Goal: Task Accomplishment & Management: Manage account settings

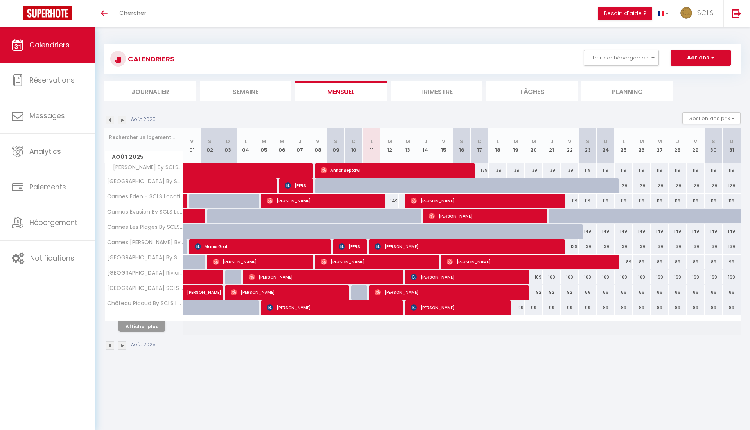
click at [50, 46] on span "Calendriers" at bounding box center [49, 45] width 40 height 10
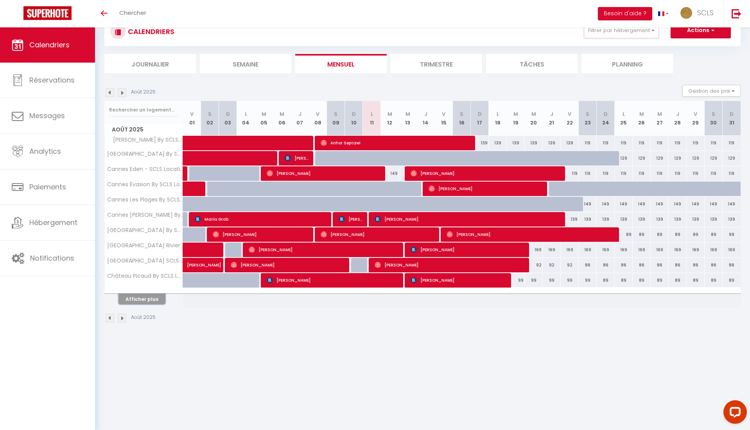
click at [151, 300] on button "Afficher plus" at bounding box center [141, 299] width 47 height 11
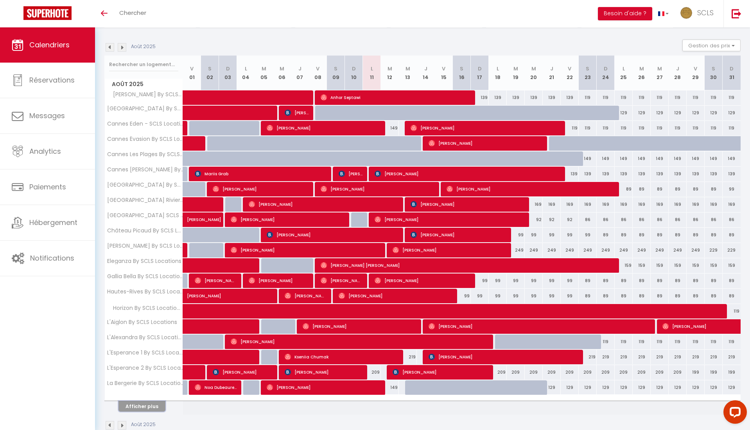
scroll to position [90, 0]
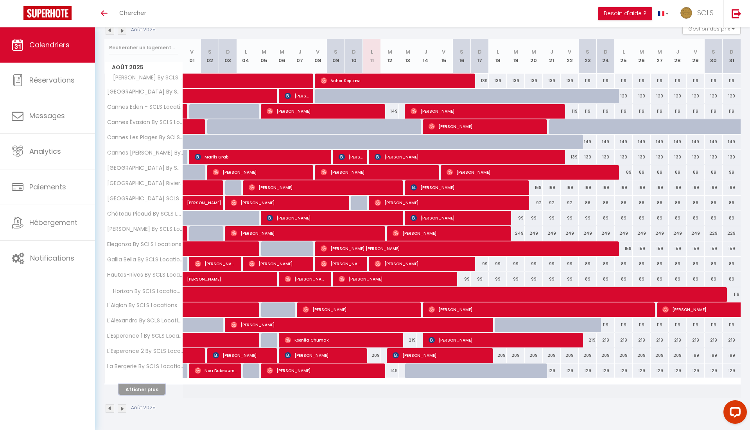
click at [146, 388] on button "Afficher plus" at bounding box center [141, 389] width 47 height 11
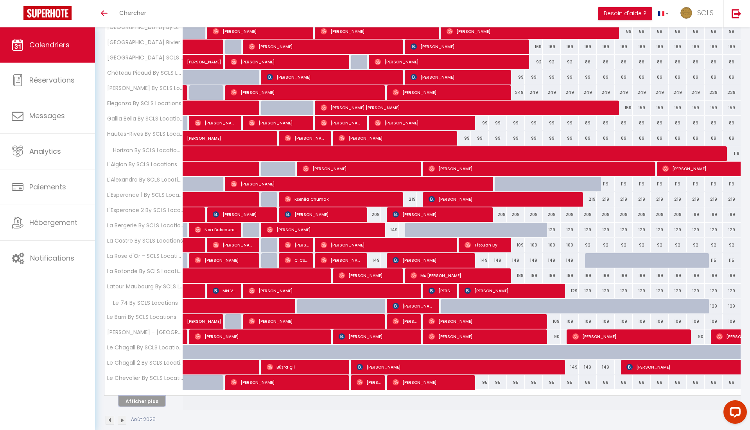
scroll to position [242, 0]
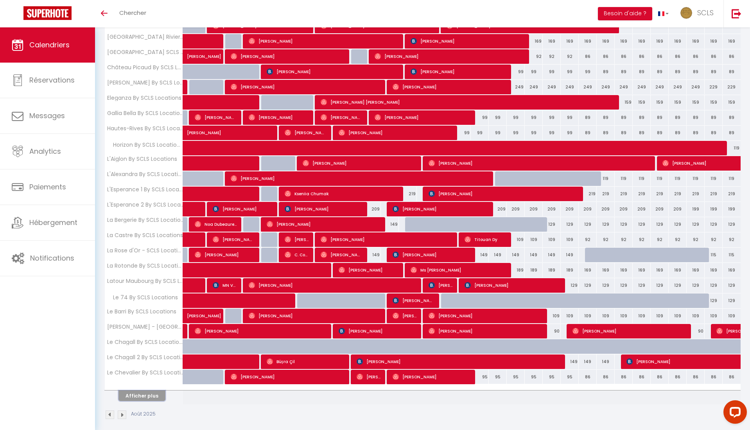
click at [146, 389] on th "Afficher plus" at bounding box center [144, 394] width 78 height 20
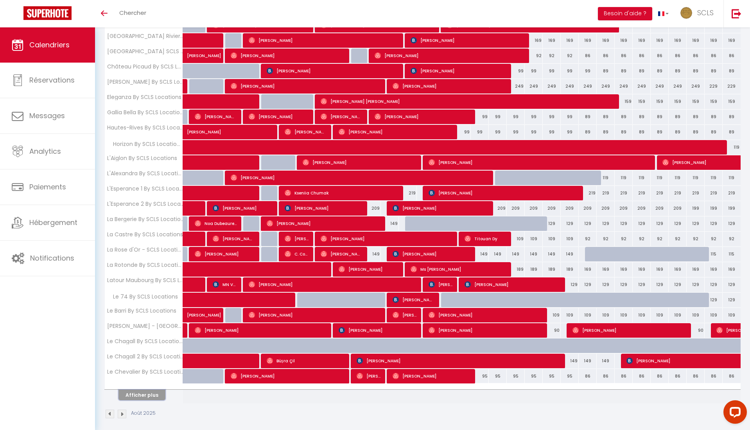
scroll to position [238, 0]
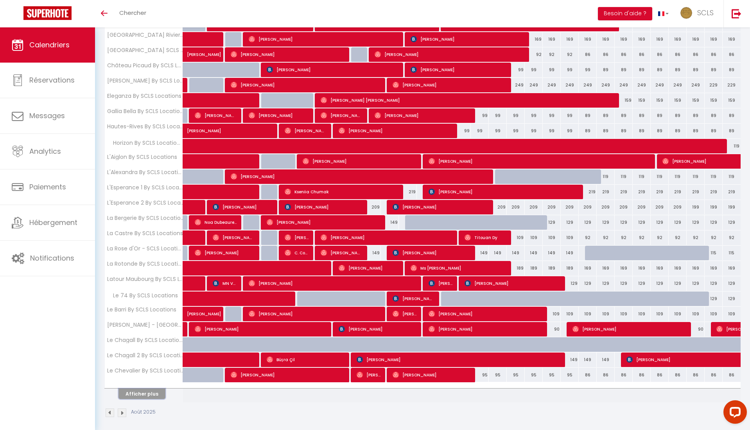
click at [146, 389] on button "Afficher plus" at bounding box center [141, 393] width 47 height 11
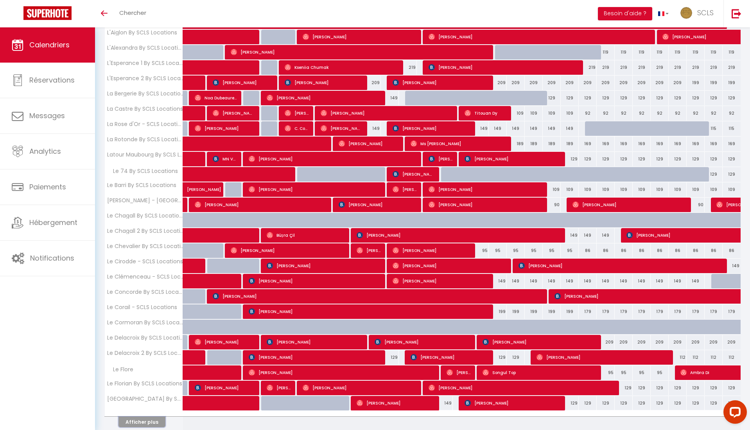
scroll to position [394, 0]
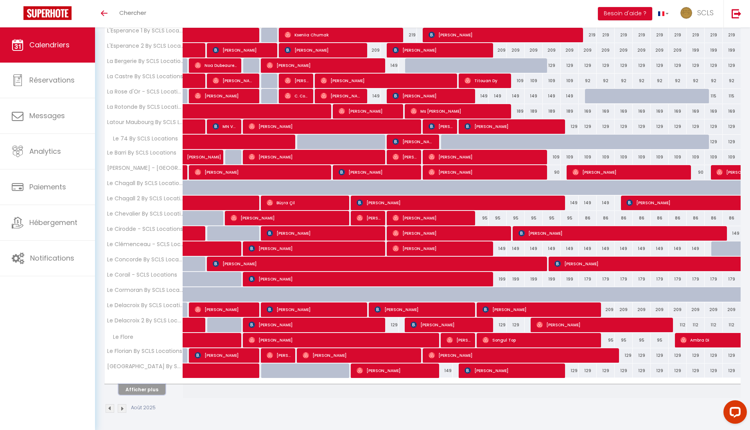
click at [147, 390] on button "Afficher plus" at bounding box center [141, 389] width 47 height 11
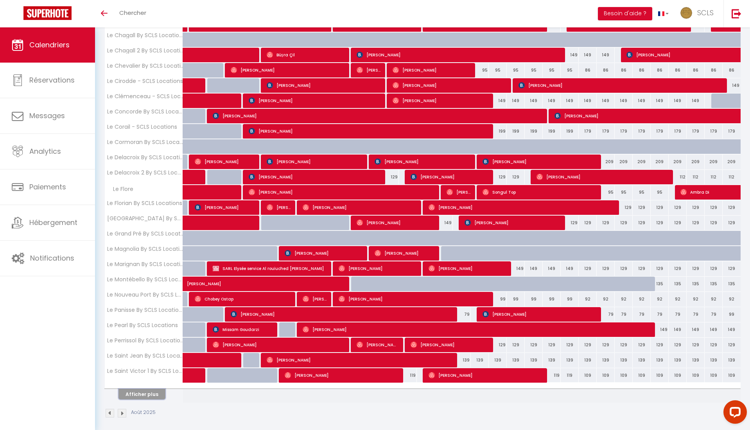
scroll to position [547, 0]
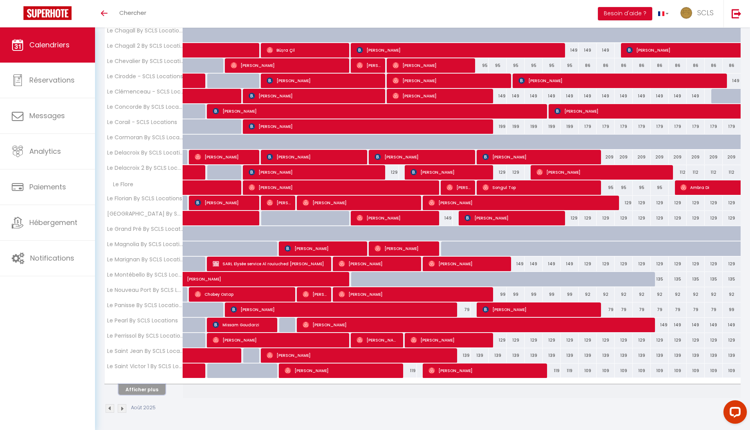
click at [144, 390] on button "Afficher plus" at bounding box center [141, 389] width 47 height 11
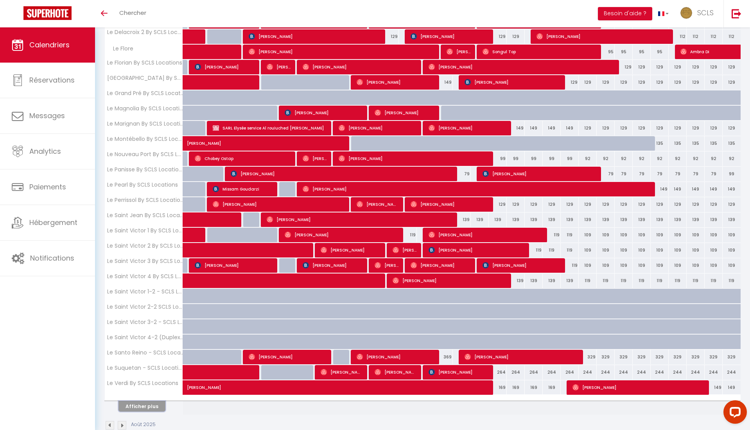
scroll to position [699, 0]
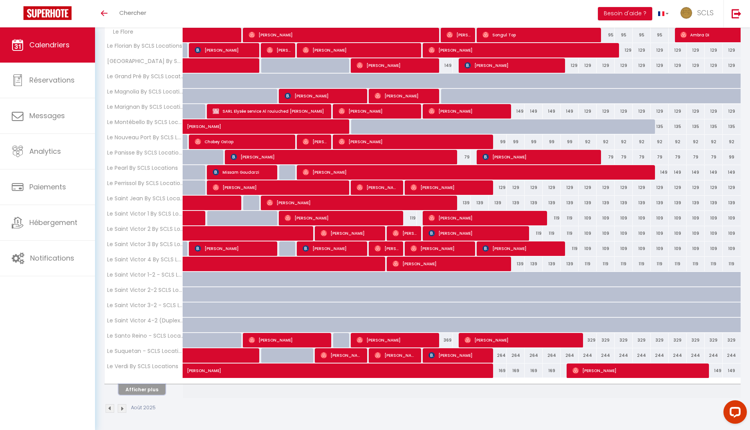
click at [144, 390] on button "Afficher plus" at bounding box center [141, 389] width 47 height 11
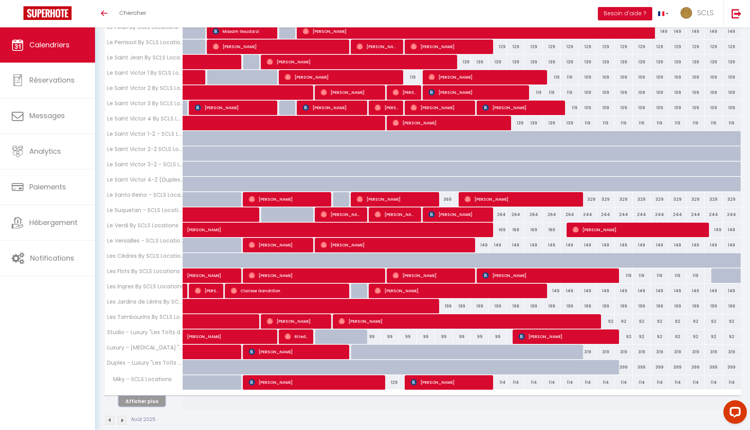
scroll to position [841, 0]
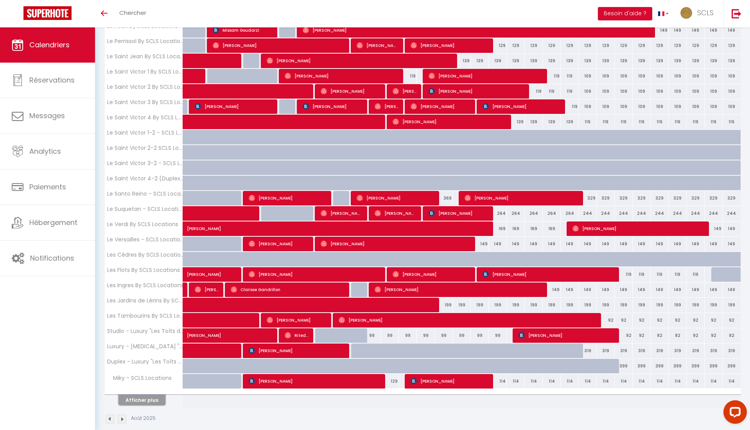
click at [142, 402] on button "Afficher plus" at bounding box center [141, 399] width 47 height 11
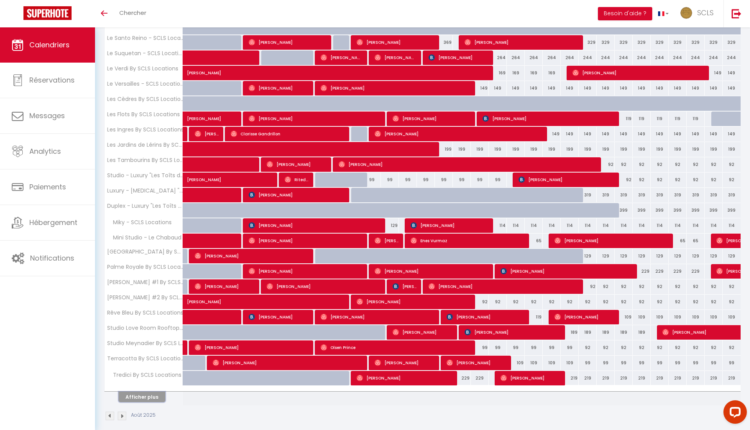
scroll to position [1004, 0]
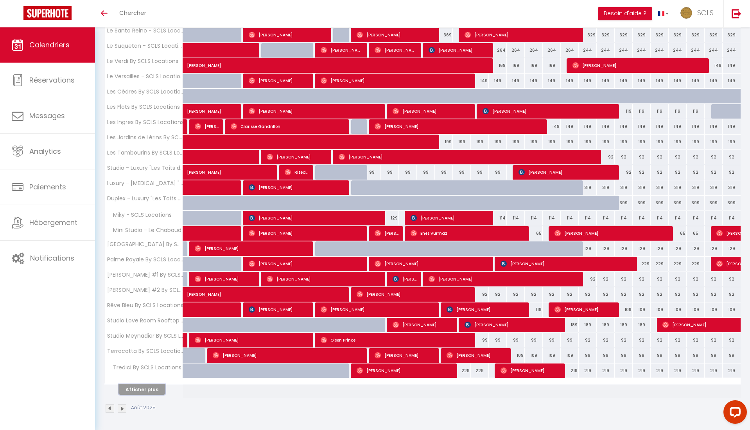
click at [139, 387] on button "Afficher plus" at bounding box center [141, 389] width 47 height 11
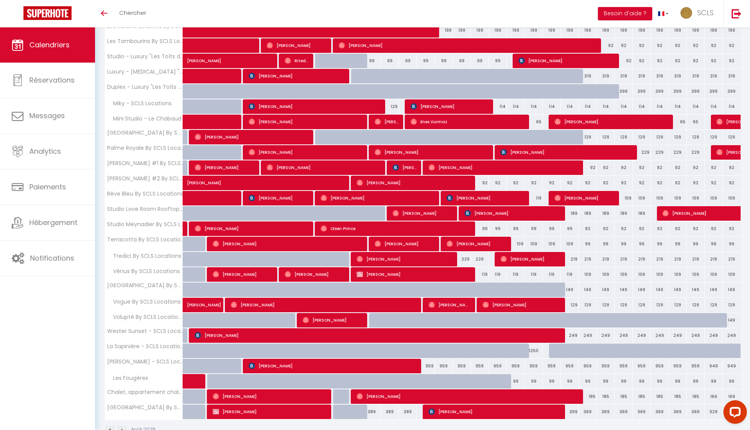
scroll to position [1137, 0]
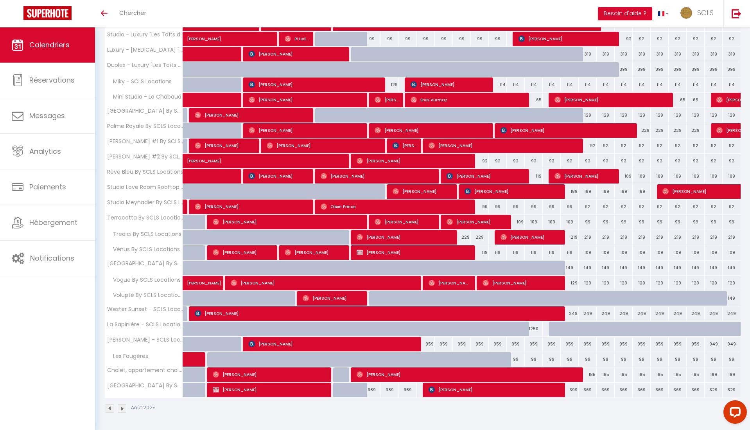
click at [109, 406] on img at bounding box center [110, 408] width 9 height 9
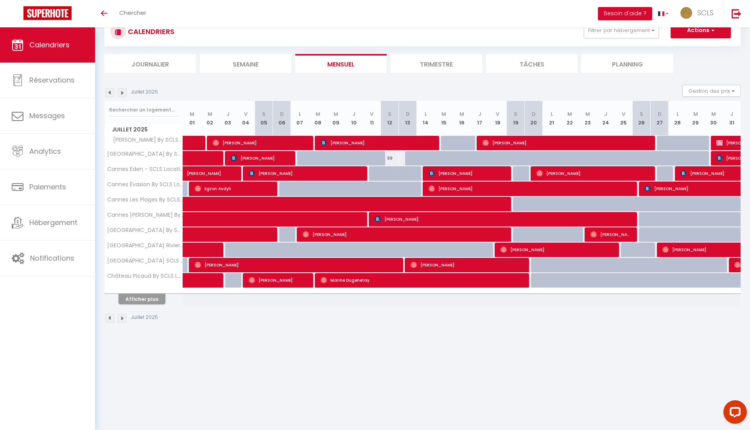
click at [109, 319] on img at bounding box center [110, 317] width 9 height 9
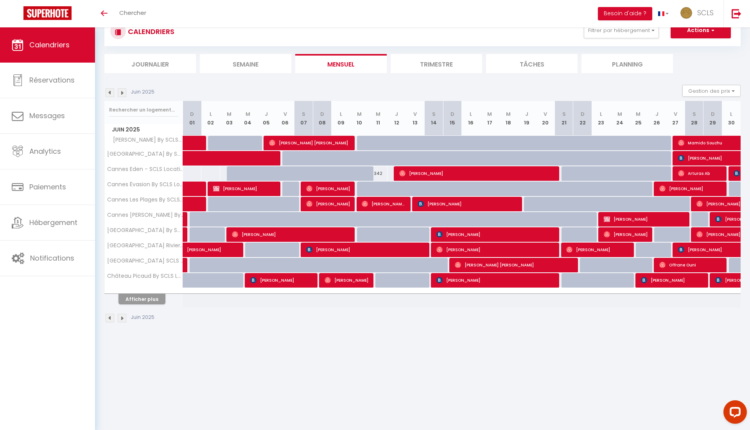
click at [57, 43] on span "Calendriers" at bounding box center [49, 45] width 40 height 10
click at [338, 66] on li "Mensuel" at bounding box center [340, 63] width 91 height 19
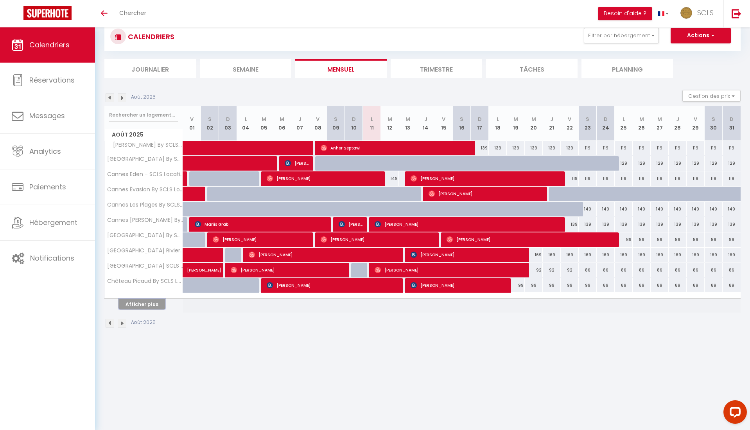
click at [152, 299] on button "Afficher plus" at bounding box center [141, 304] width 47 height 11
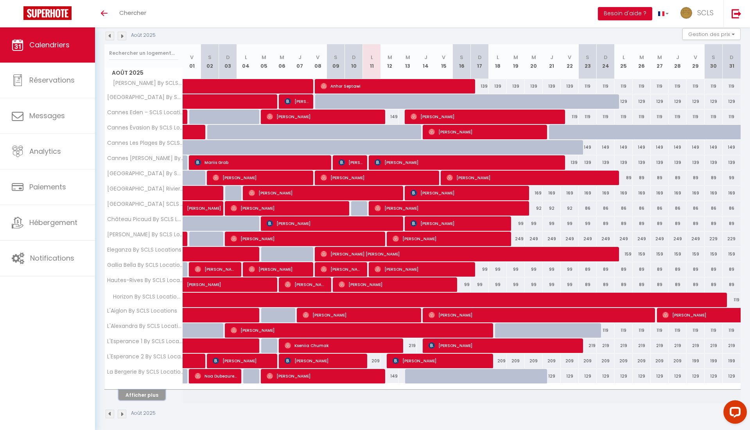
scroll to position [90, 0]
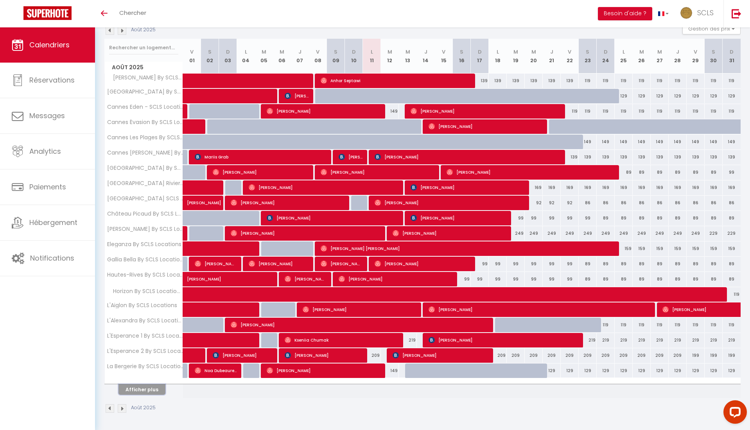
click at [139, 387] on button "Afficher plus" at bounding box center [141, 389] width 47 height 11
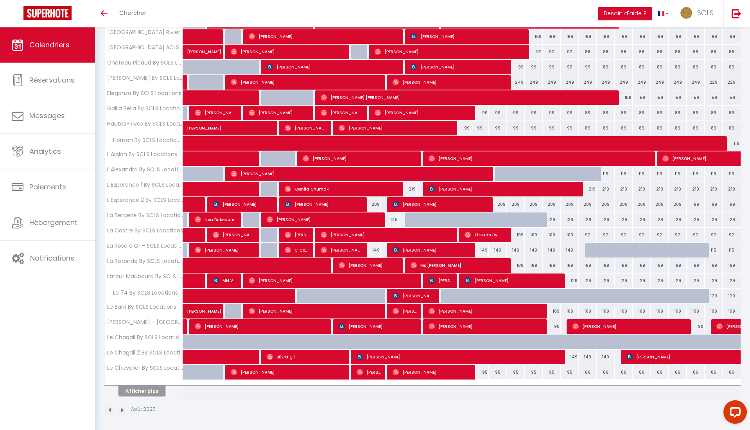
scroll to position [242, 0]
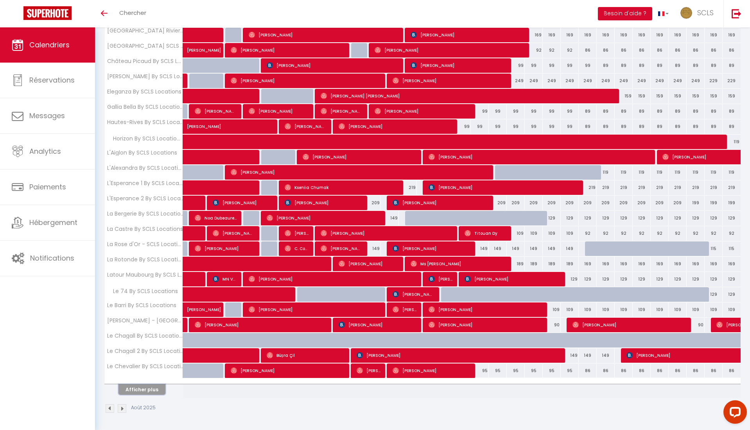
click at [152, 388] on button "Afficher plus" at bounding box center [141, 389] width 47 height 11
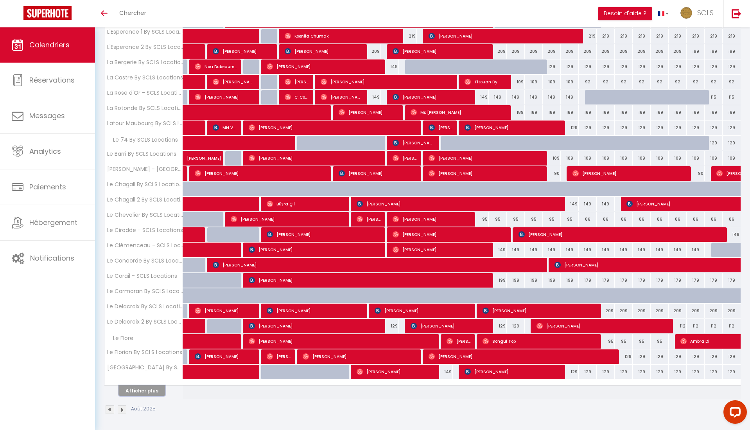
scroll to position [394, 0]
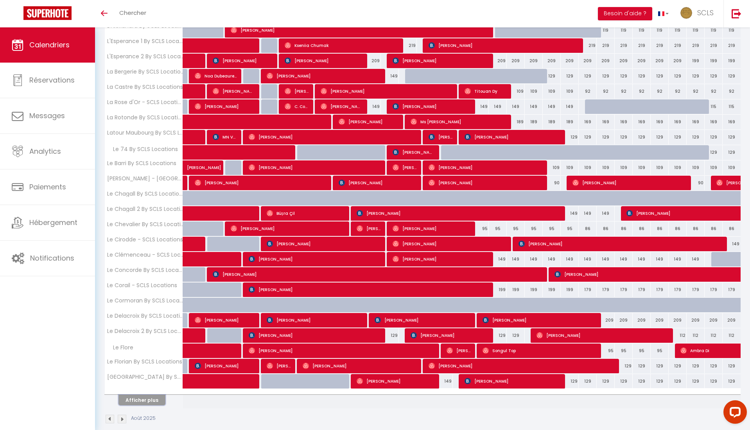
click at [149, 391] on th "Afficher plus" at bounding box center [144, 398] width 78 height 20
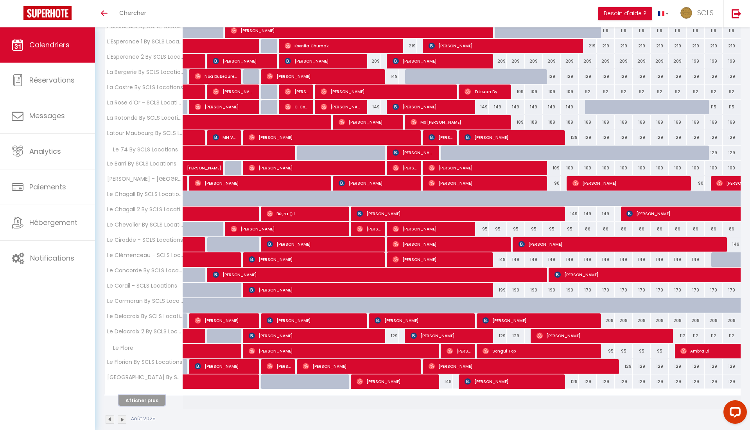
scroll to position [381, 0]
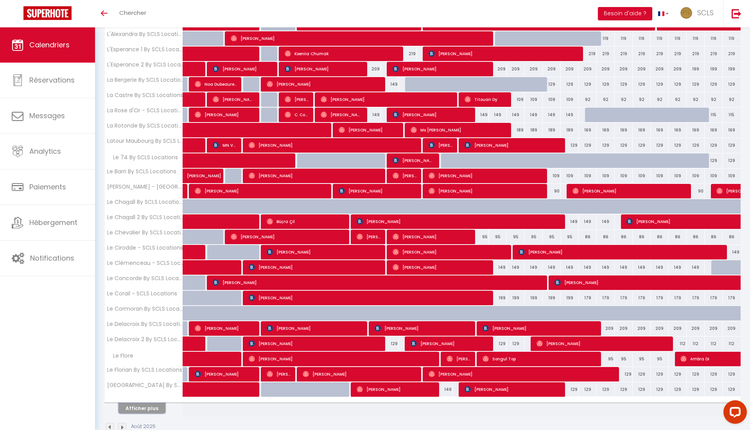
click at [151, 406] on button "Afficher plus" at bounding box center [141, 408] width 47 height 11
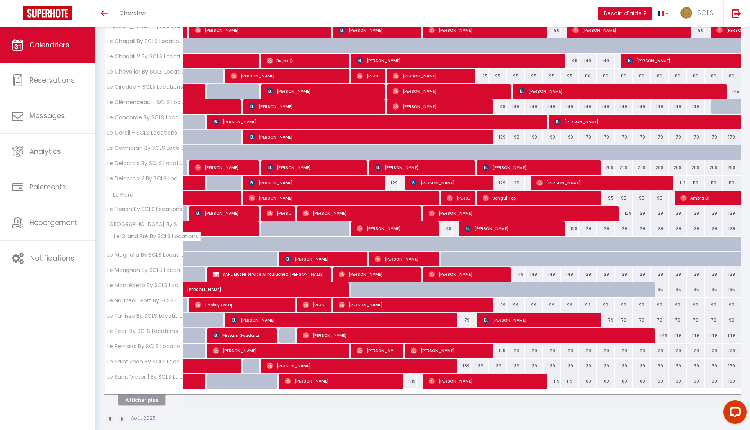
scroll to position [547, 0]
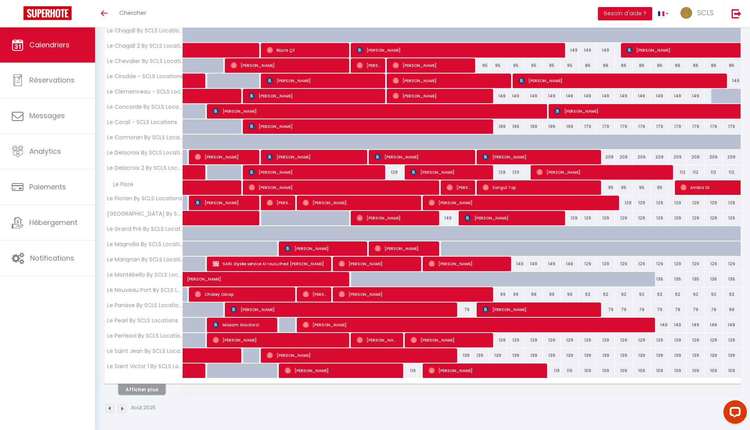
click at [144, 390] on button "Afficher plus" at bounding box center [141, 389] width 47 height 11
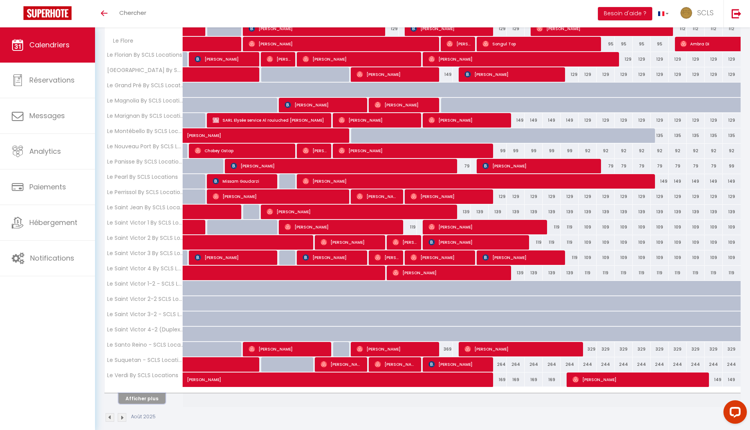
scroll to position [699, 0]
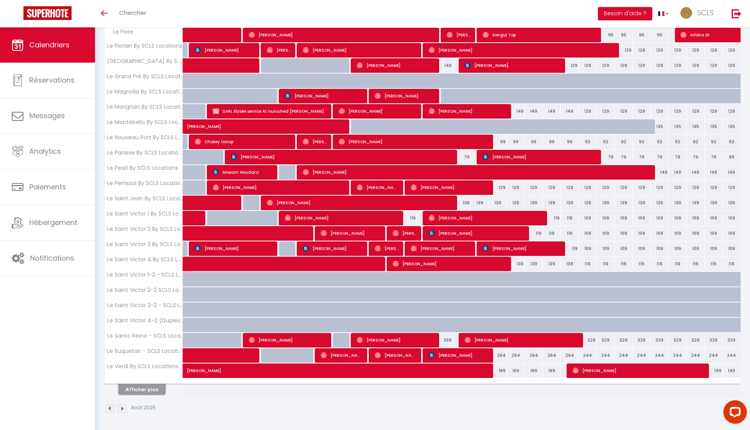
click at [136, 390] on button "Afficher plus" at bounding box center [141, 389] width 47 height 11
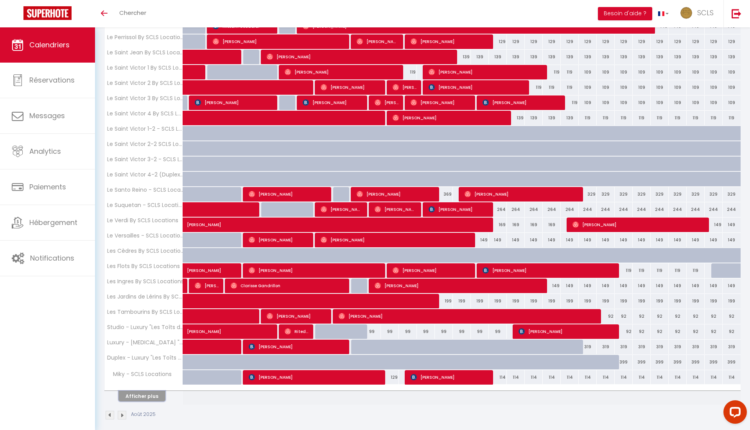
scroll to position [844, 0]
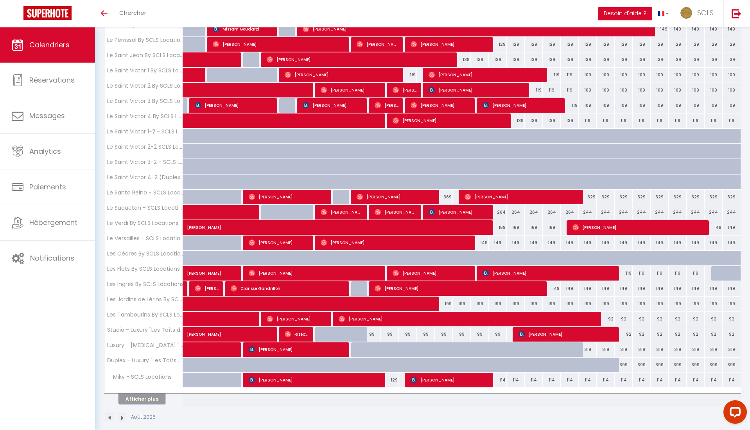
click at [139, 395] on button "Afficher plus" at bounding box center [141, 398] width 47 height 11
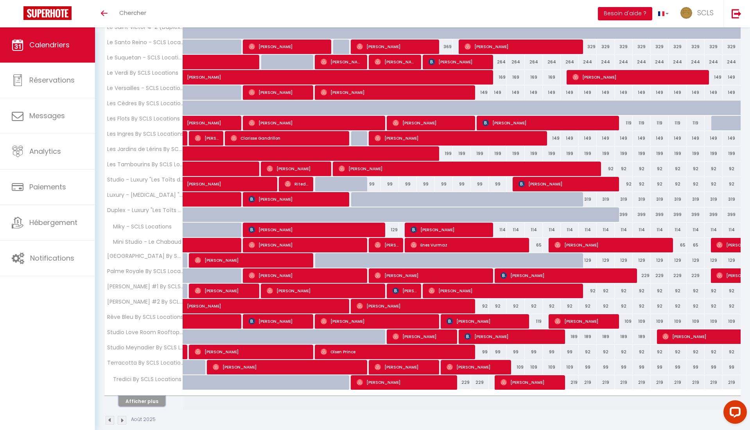
scroll to position [986, 0]
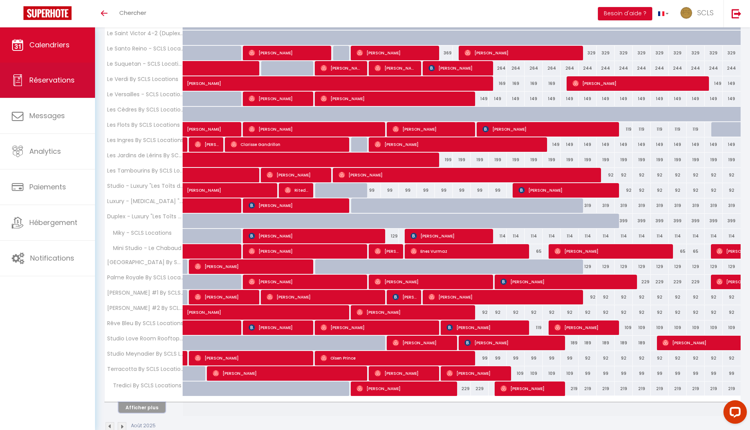
click at [46, 82] on span "Réservations" at bounding box center [51, 80] width 45 height 10
select select "not_cancelled"
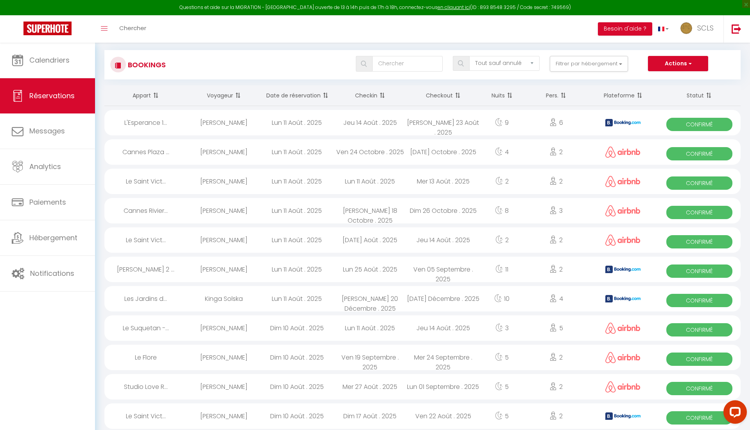
scroll to position [41, 0]
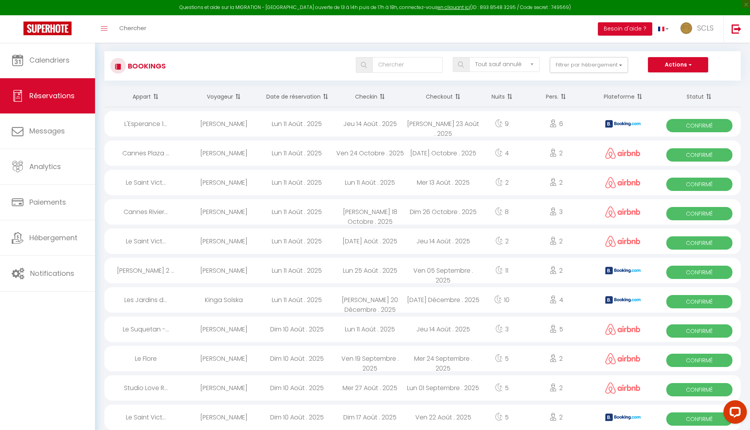
click at [234, 179] on div "[PERSON_NAME]" at bounding box center [223, 182] width 73 height 25
select select "OK"
select select "0"
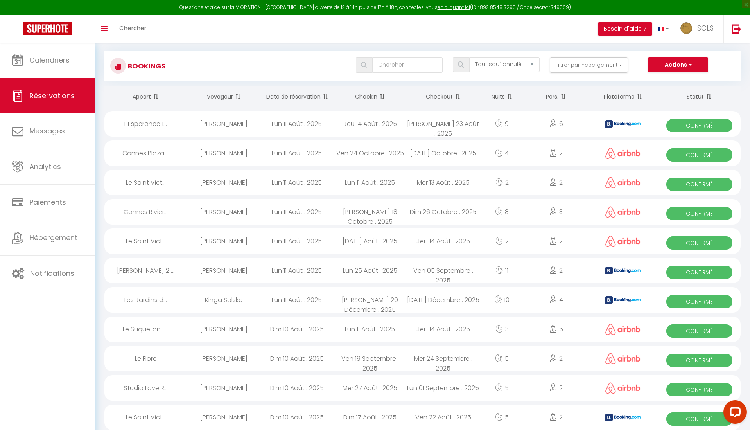
select select "1"
select select
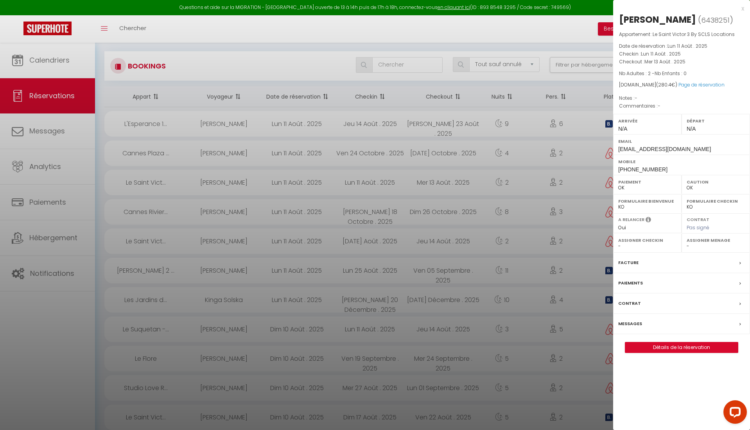
click at [234, 179] on div at bounding box center [375, 215] width 750 height 430
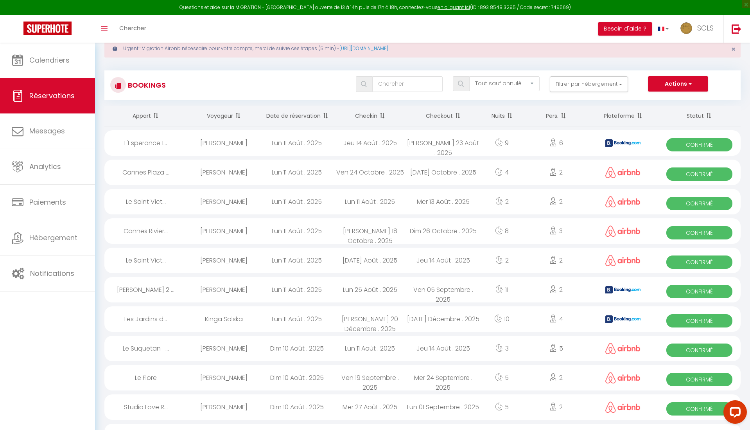
scroll to position [23, 0]
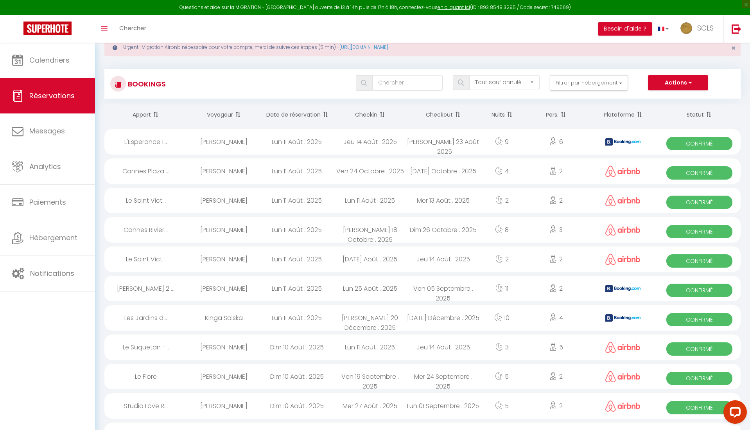
click at [234, 179] on div "[PERSON_NAME]" at bounding box center [223, 170] width 73 height 25
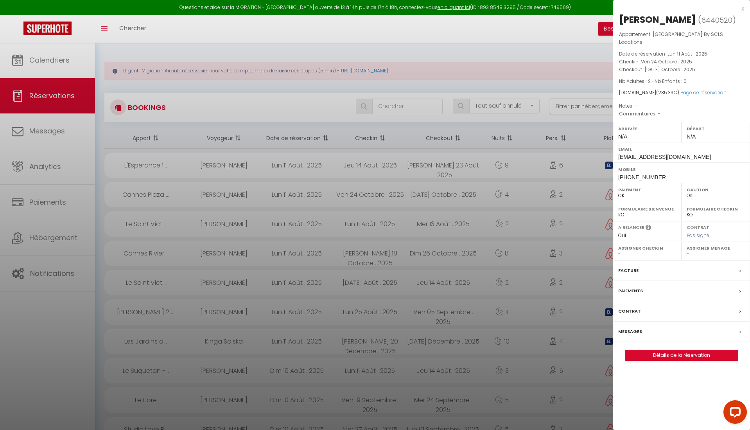
scroll to position [0, 0]
click at [276, 34] on div at bounding box center [375, 215] width 750 height 430
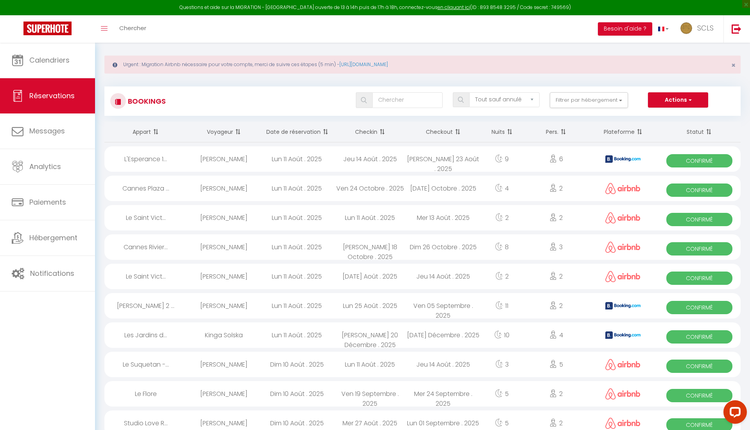
scroll to position [0, 0]
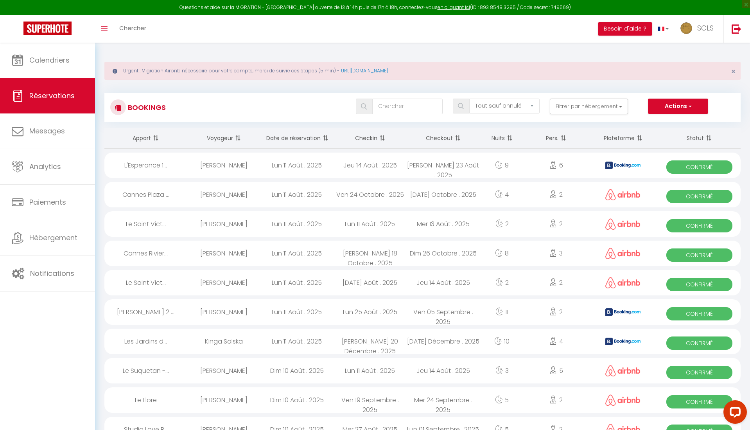
click at [701, 194] on span "Confirmé" at bounding box center [699, 196] width 66 height 13
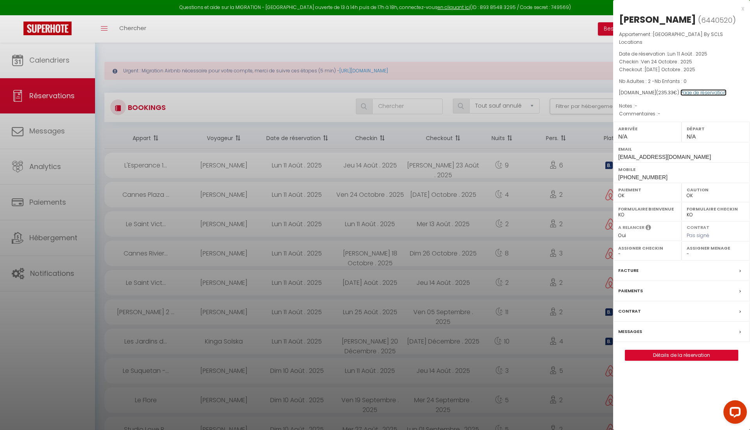
click at [696, 89] on link "Page de réservation" at bounding box center [703, 92] width 46 height 7
